Goal: Information Seeking & Learning: Learn about a topic

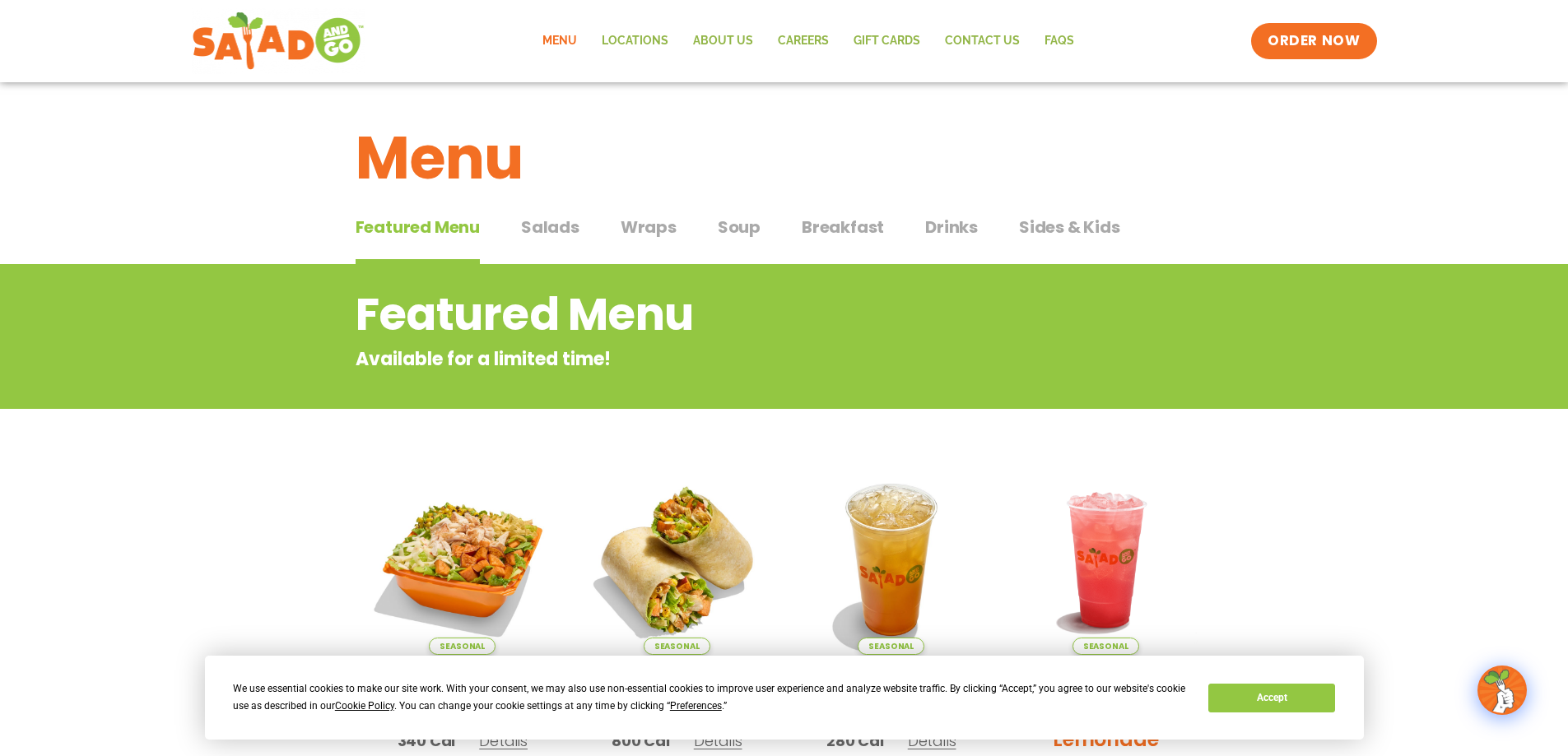
click at [532, 219] on span "Salads" at bounding box center [550, 227] width 58 height 25
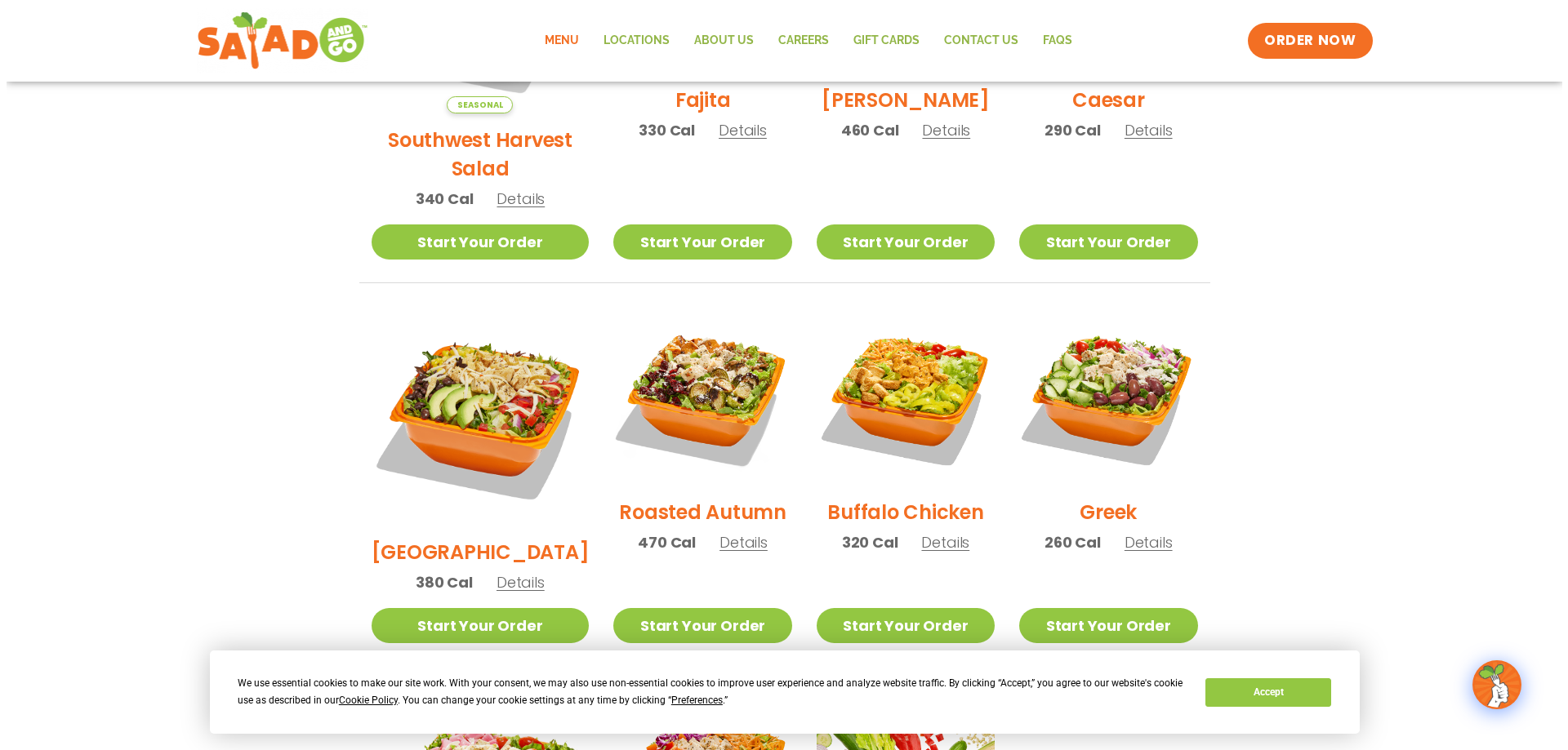
scroll to position [972, 0]
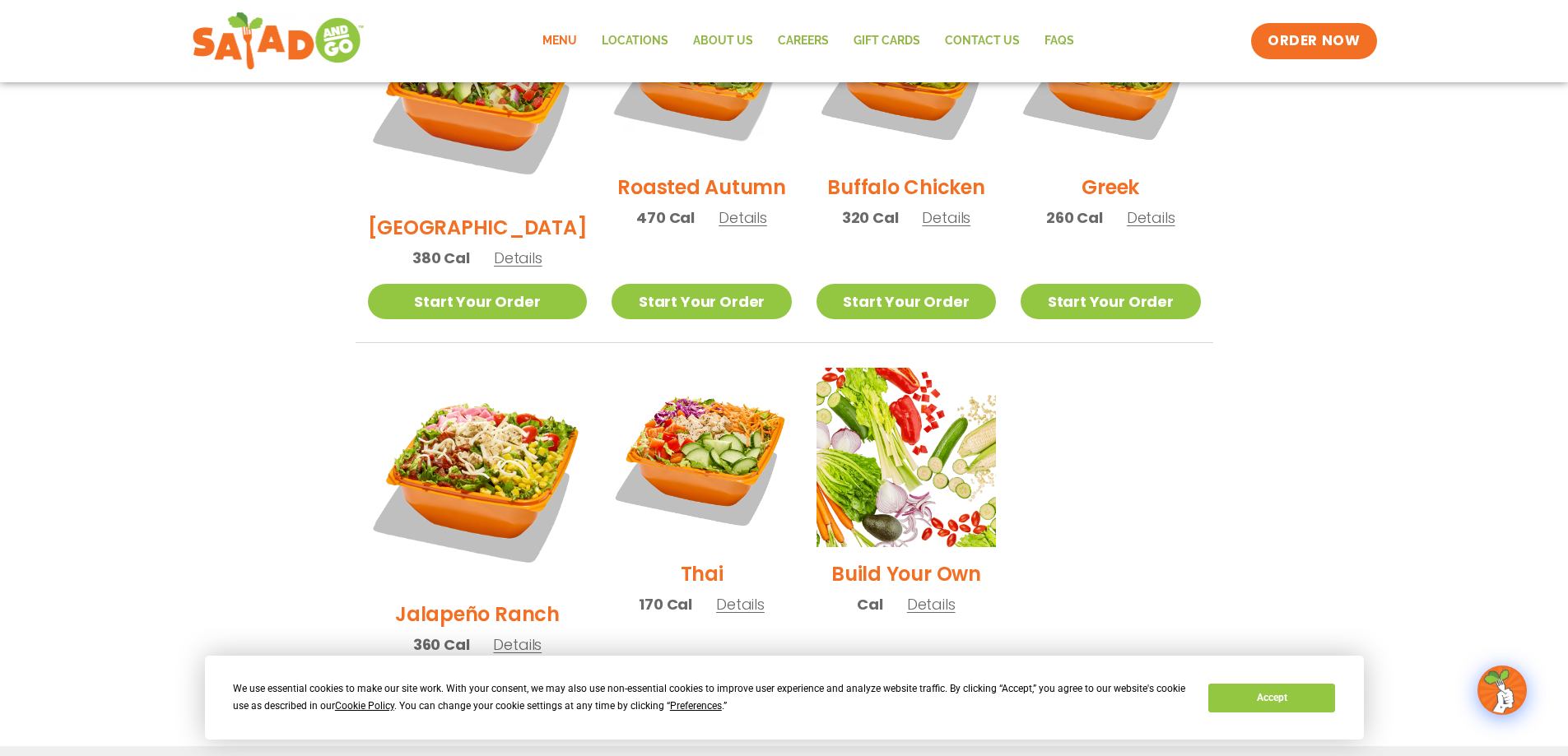
click at [680, 559] on h2 "Thai" at bounding box center [701, 573] width 43 height 29
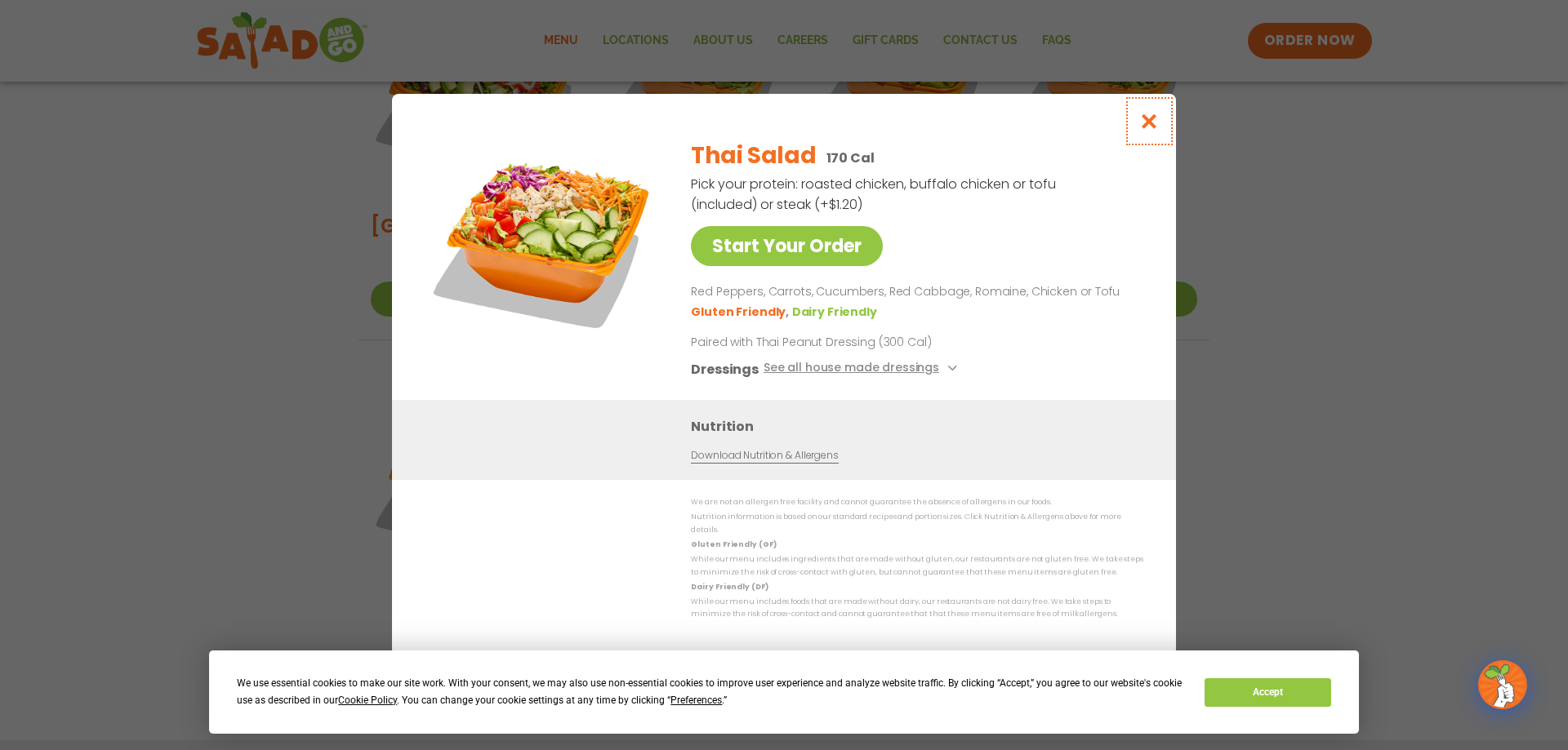
click at [1149, 126] on icon "Close modal" at bounding box center [1149, 121] width 20 height 17
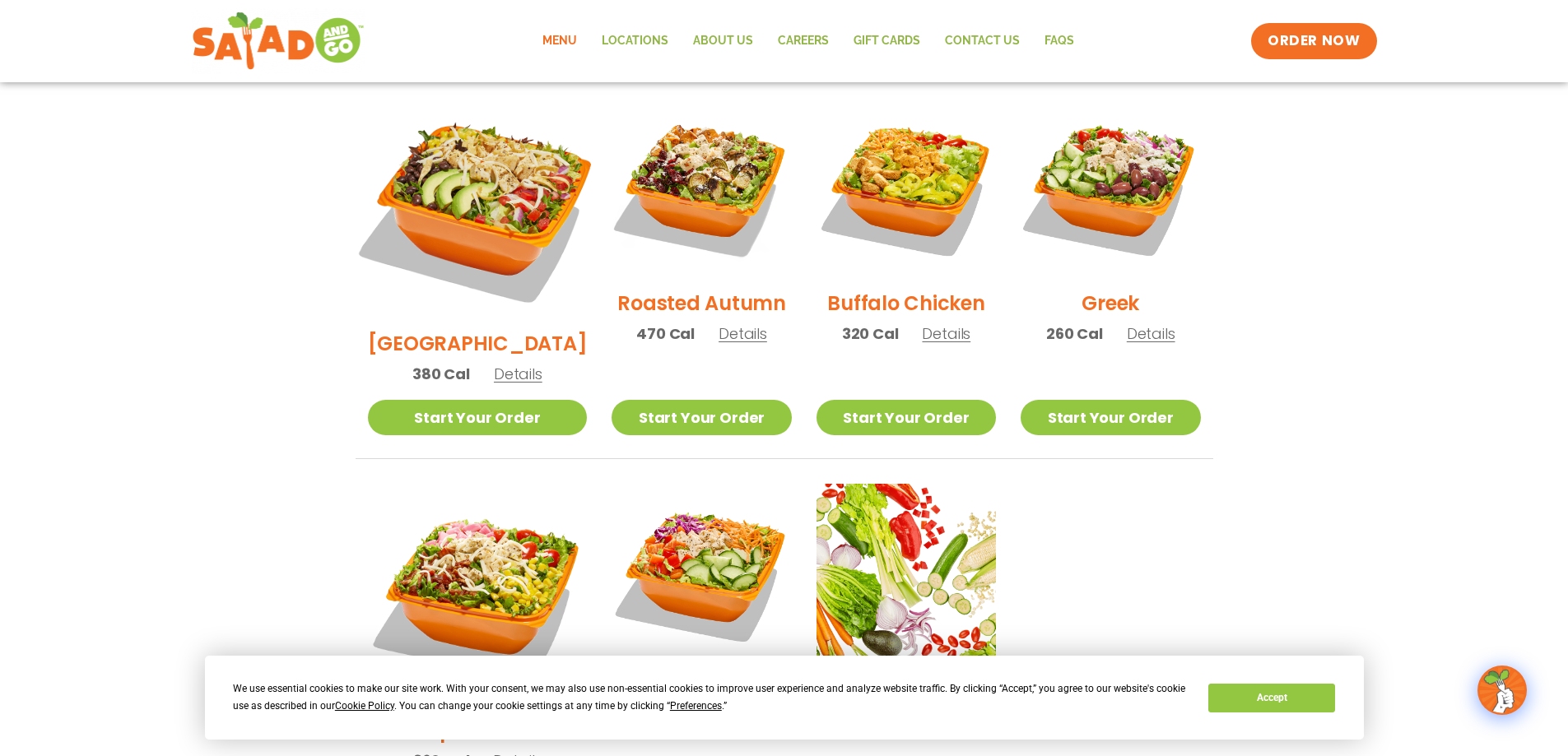
scroll to position [535, 0]
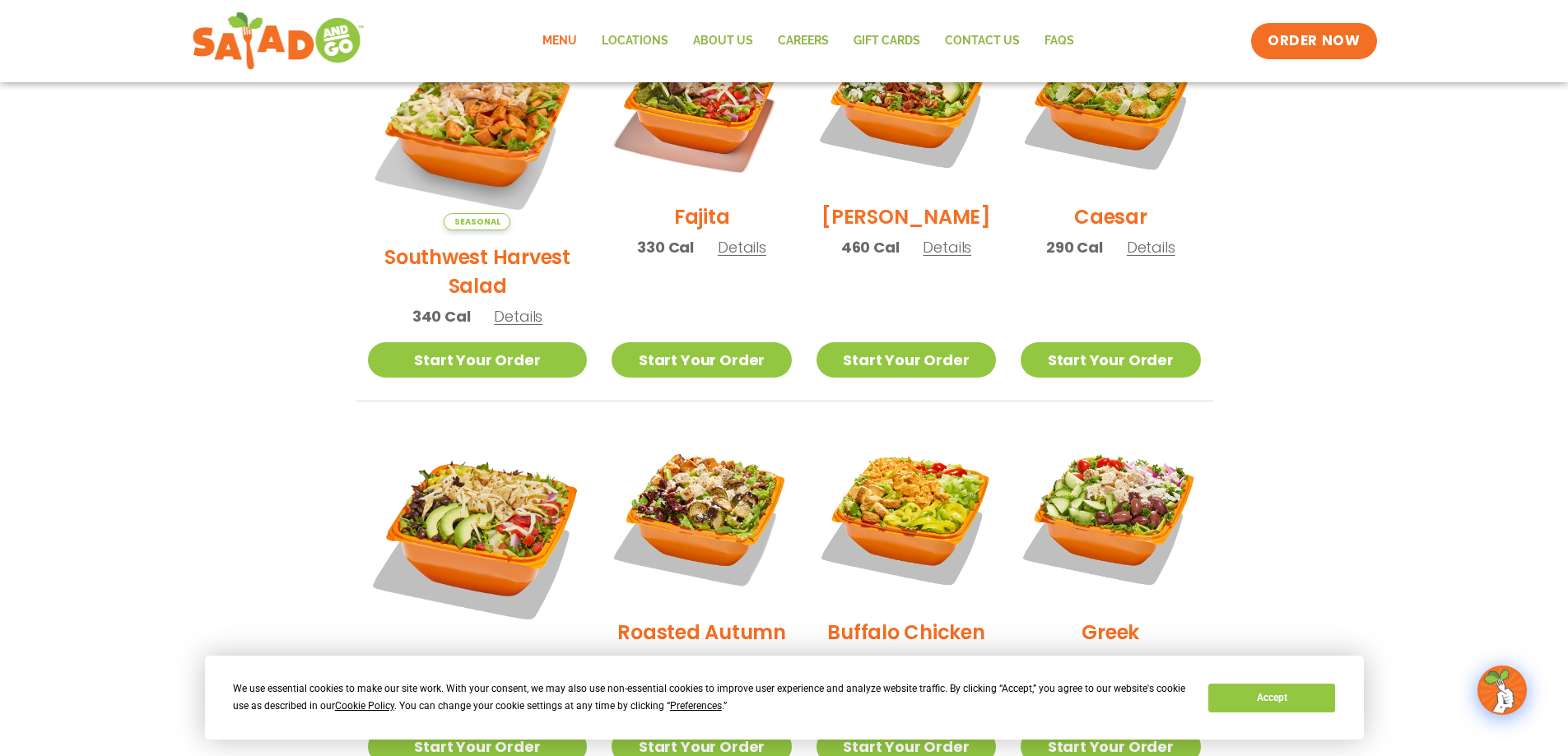
click at [437, 243] on h2 "Southwest Harvest Salad" at bounding box center [478, 271] width 220 height 58
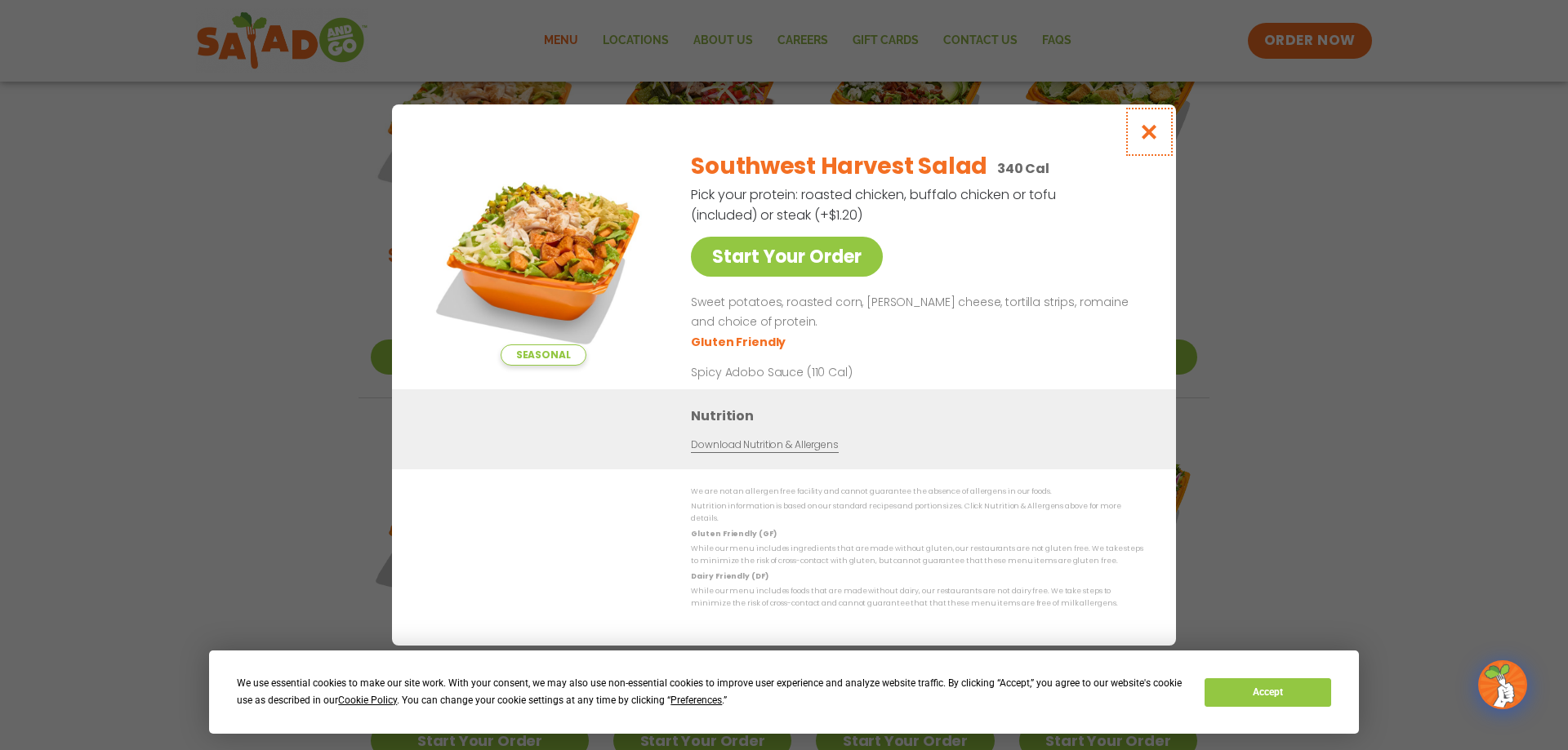
drag, startPoint x: 1149, startPoint y: 134, endPoint x: 1144, endPoint y: 142, distance: 9.4
click at [1149, 134] on icon "Close modal" at bounding box center [1149, 132] width 20 height 17
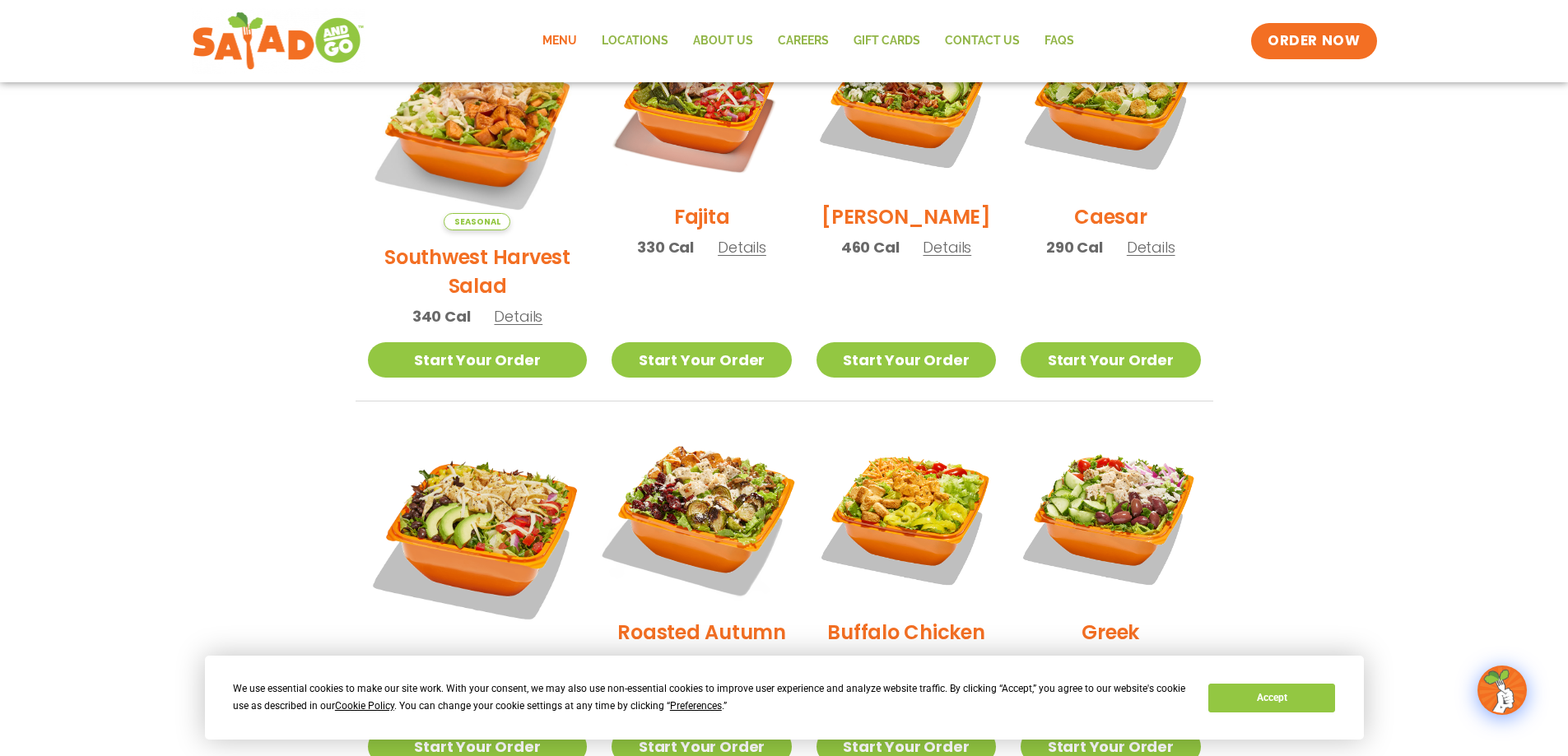
scroll to position [618, 0]
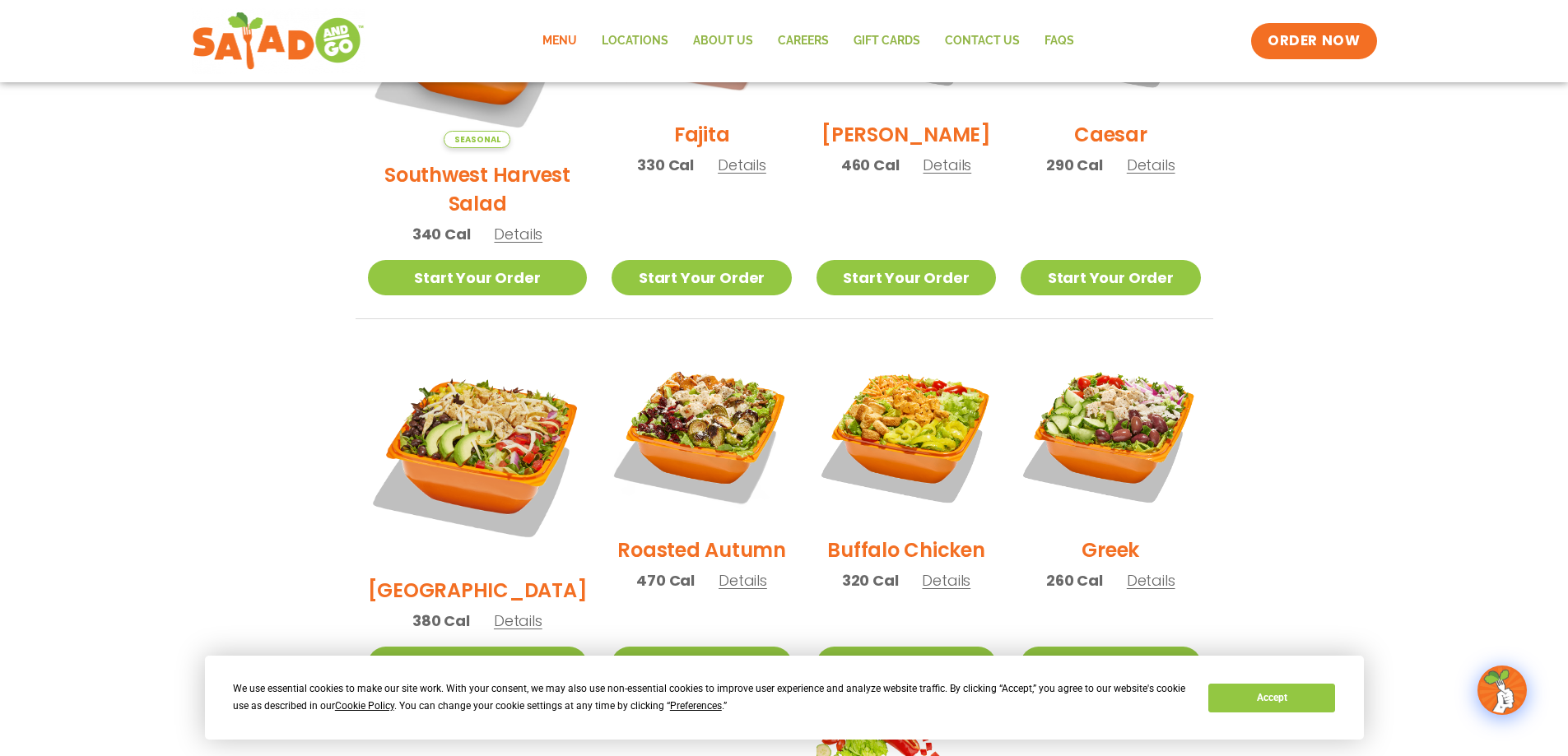
click at [692, 535] on h2 "Roasted Autumn" at bounding box center [701, 550] width 168 height 29
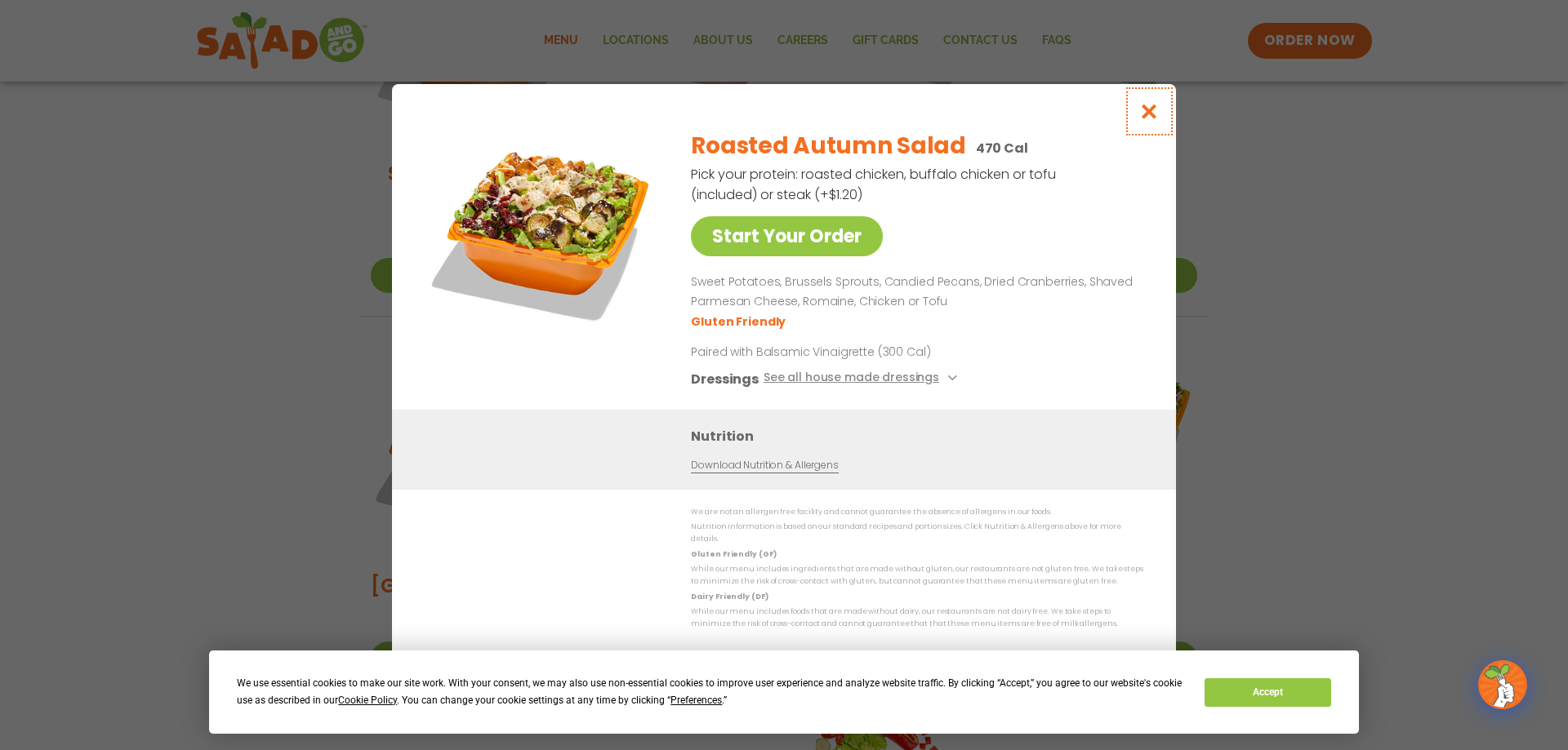
drag, startPoint x: 1152, startPoint y: 110, endPoint x: 1137, endPoint y: 136, distance: 30.0
click at [1152, 111] on icon "Close modal" at bounding box center [1149, 112] width 20 height 17
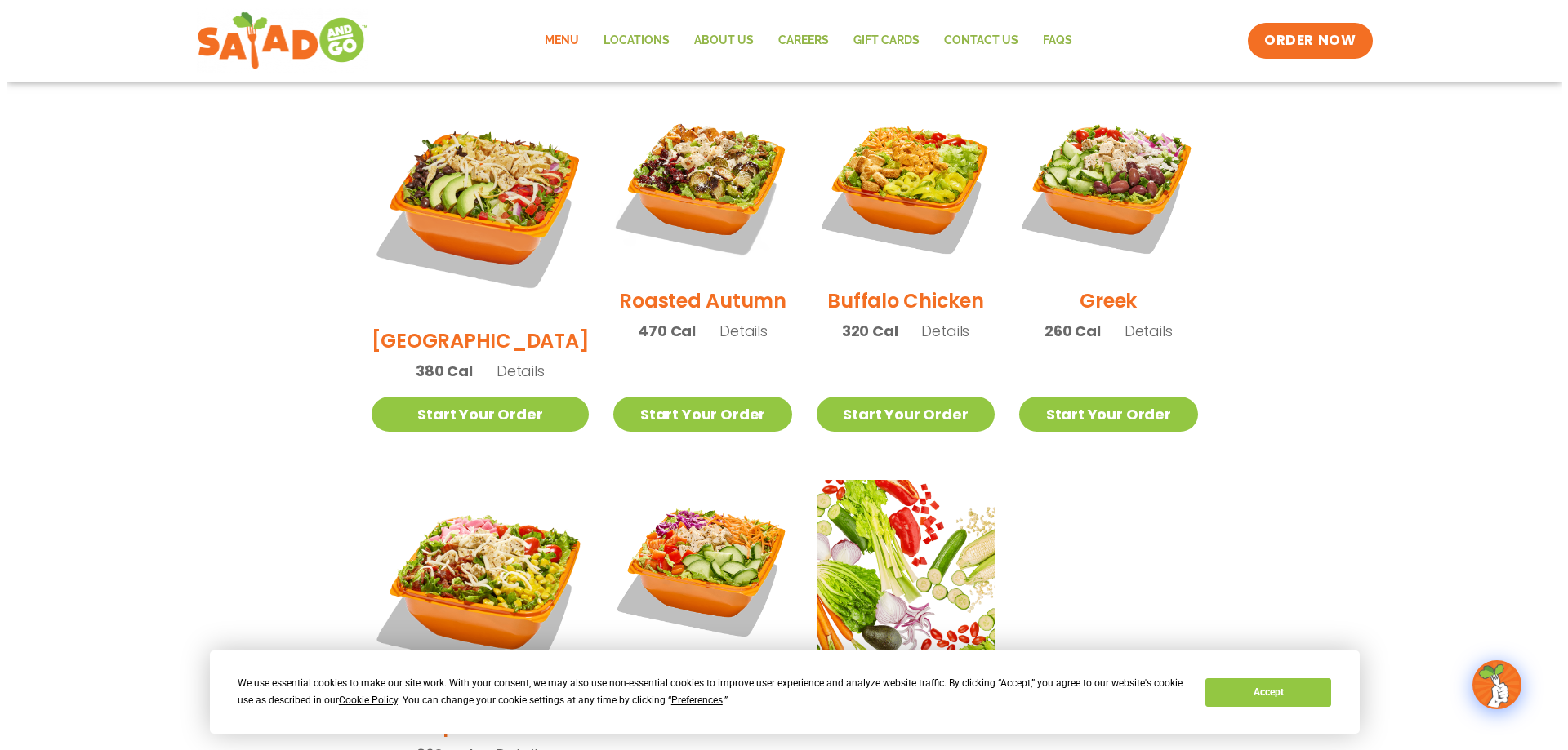
scroll to position [1021, 0]
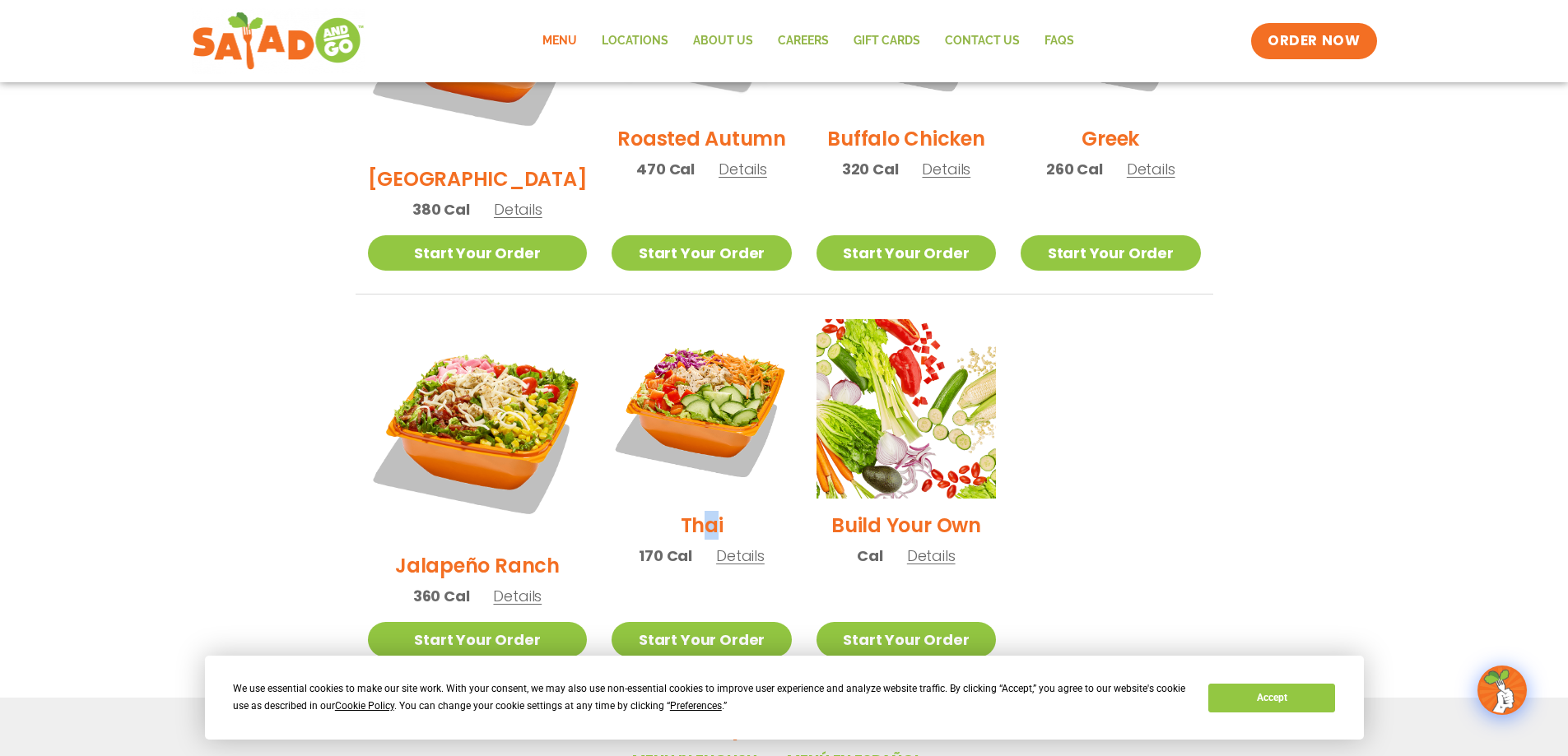
click at [685, 511] on h2 "Thai" at bounding box center [701, 525] width 43 height 29
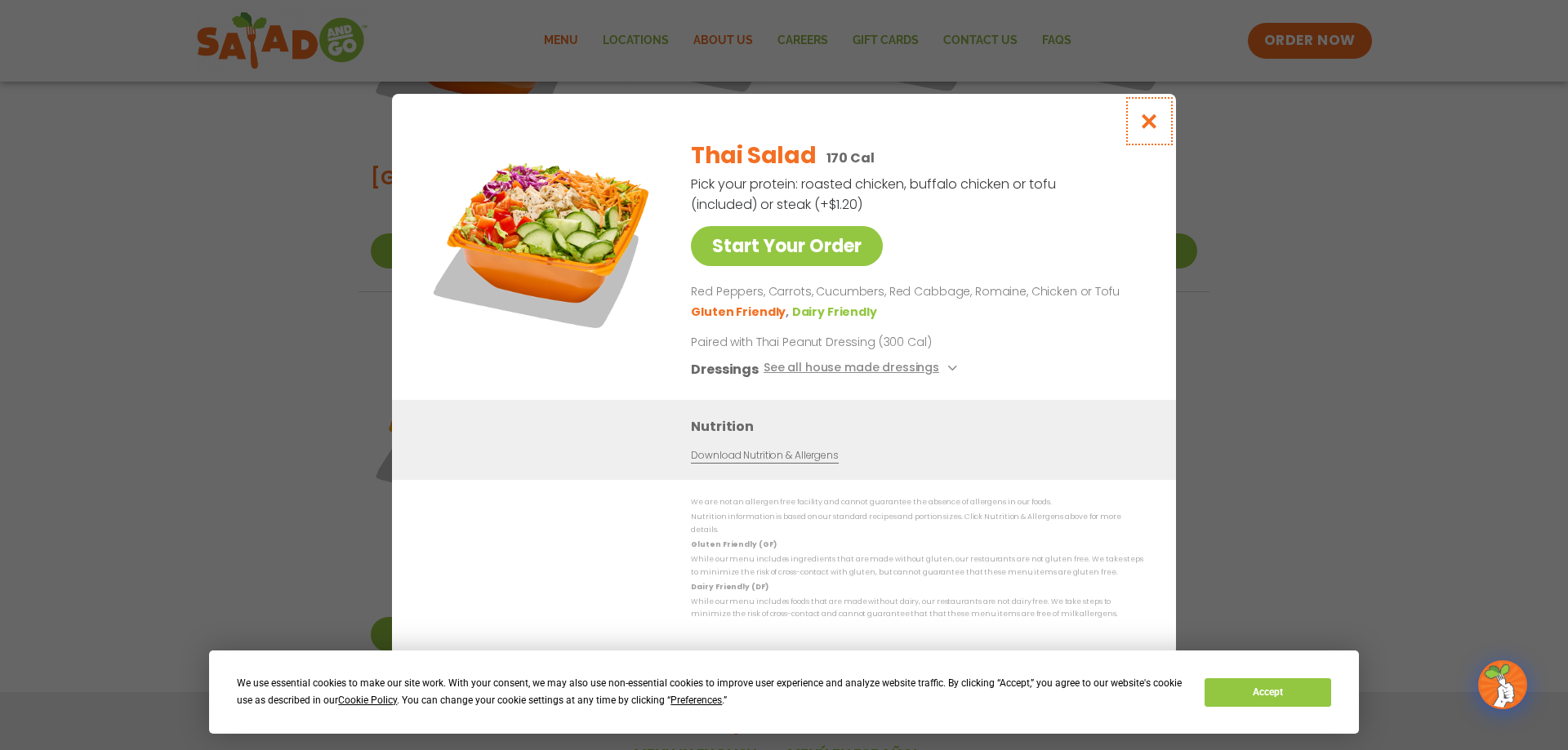
drag, startPoint x: 1156, startPoint y: 128, endPoint x: 730, endPoint y: 32, distance: 436.7
click at [1152, 124] on icon "Close modal" at bounding box center [1149, 121] width 20 height 17
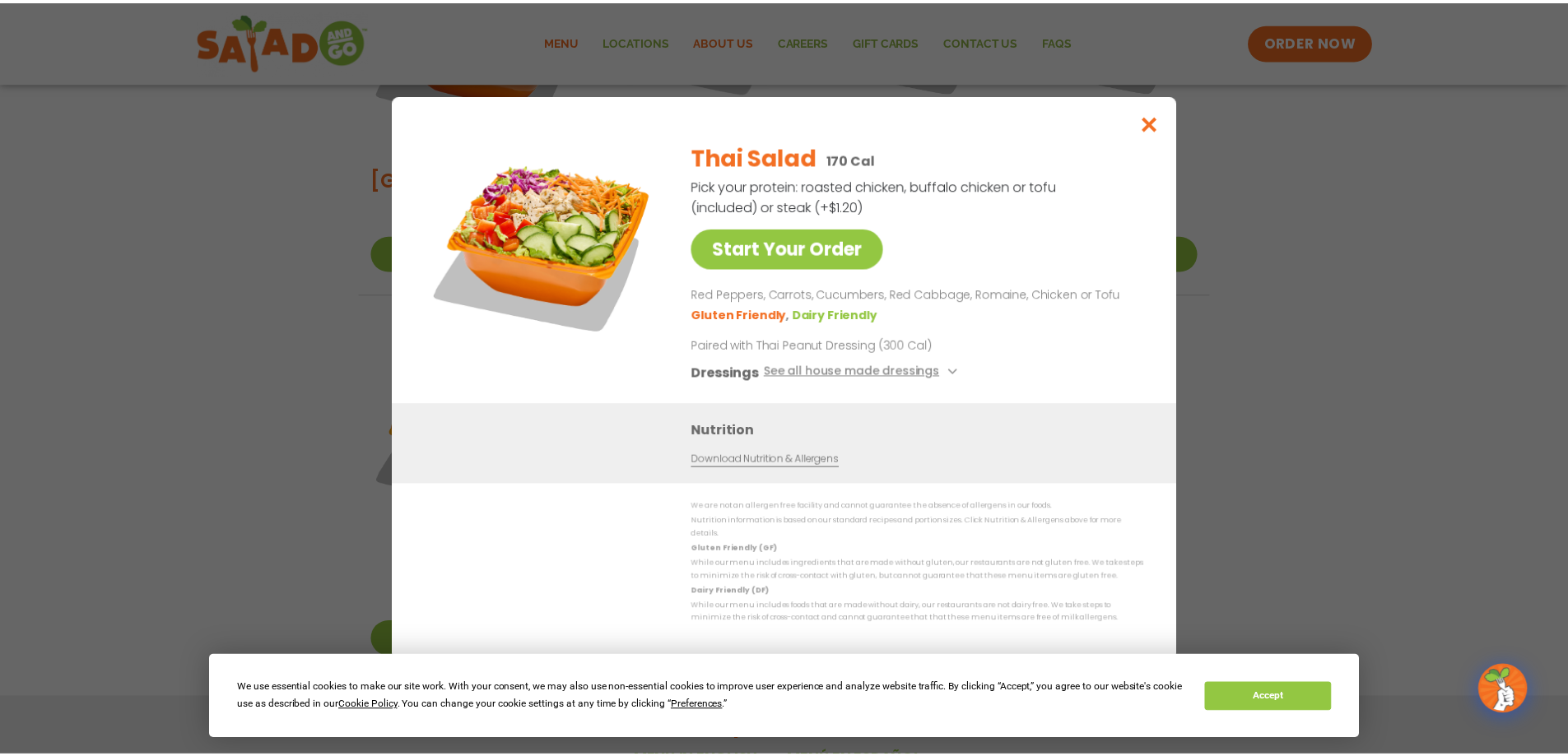
scroll to position [864, 0]
